Goal: Check status: Check status

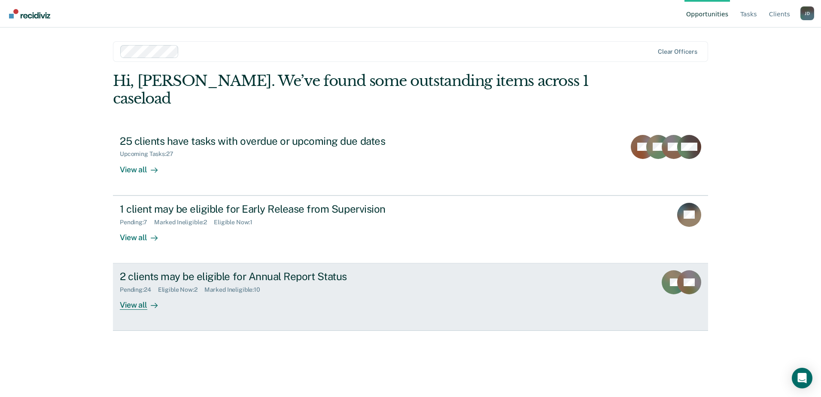
click at [122, 293] on div "View all" at bounding box center [144, 301] width 48 height 17
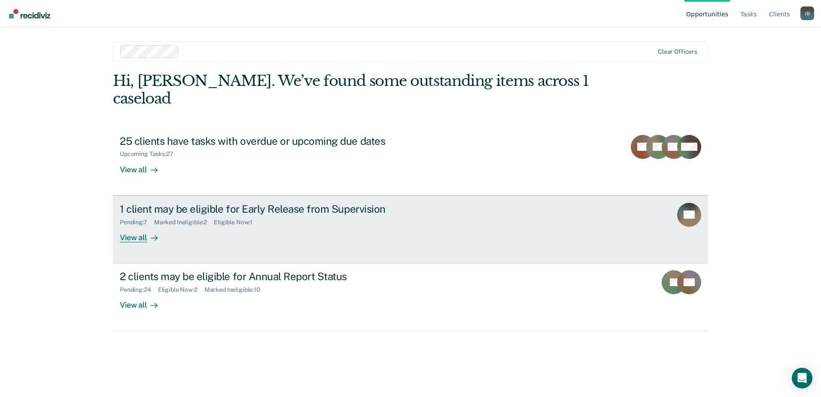
click at [127, 226] on div "View all" at bounding box center [144, 234] width 48 height 17
